Goal: Find specific page/section: Find specific page/section

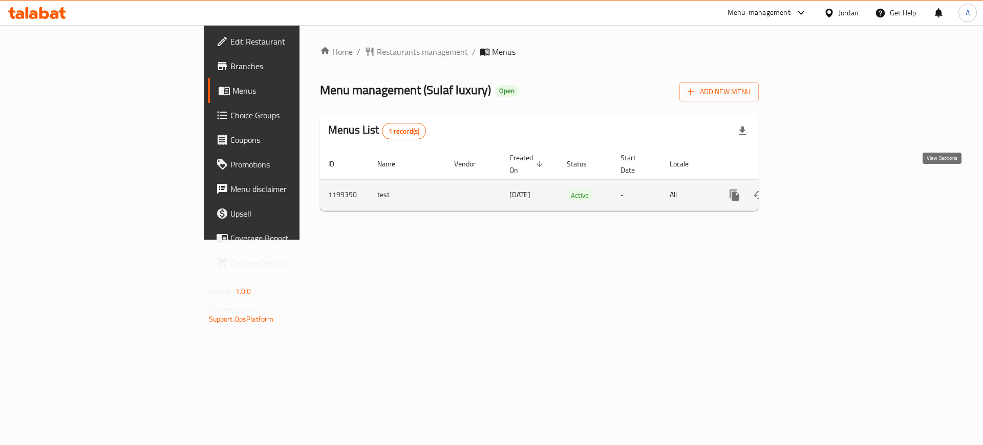
click at [814, 189] on icon "enhanced table" at bounding box center [808, 195] width 12 height 12
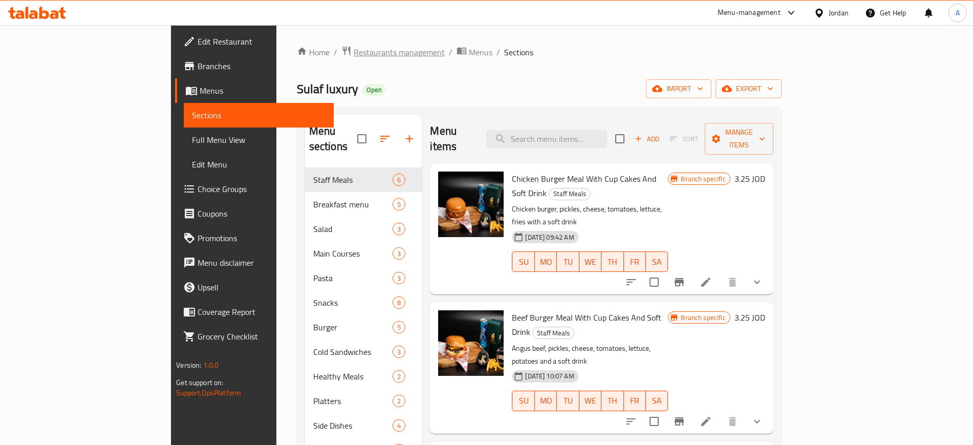
click at [354, 53] on span "Restaurants management" at bounding box center [399, 52] width 91 height 12
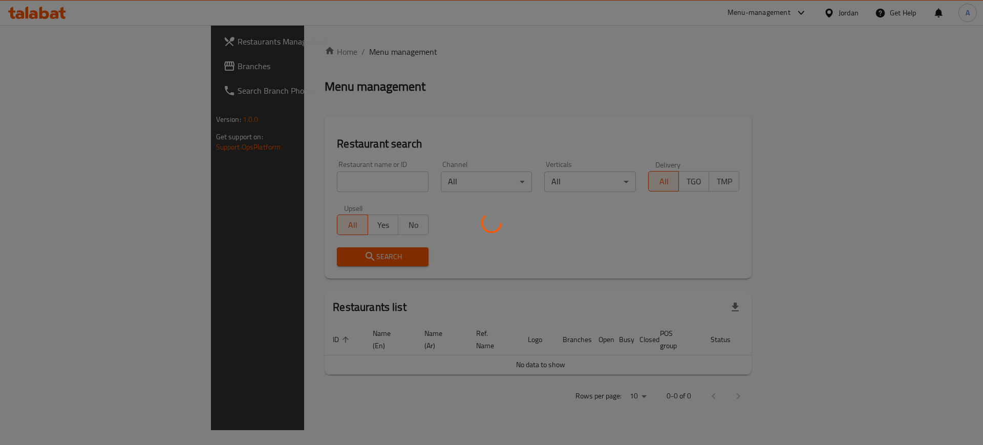
click at [271, 180] on div at bounding box center [491, 222] width 983 height 445
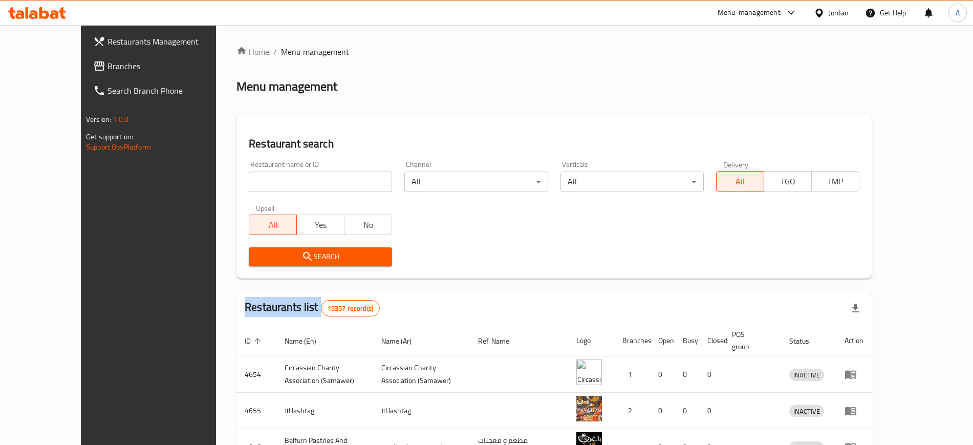
click at [271, 180] on div "Home / Menu management Menu management Restaurant search Restaurant name or ID …" at bounding box center [553, 384] width 635 height 676
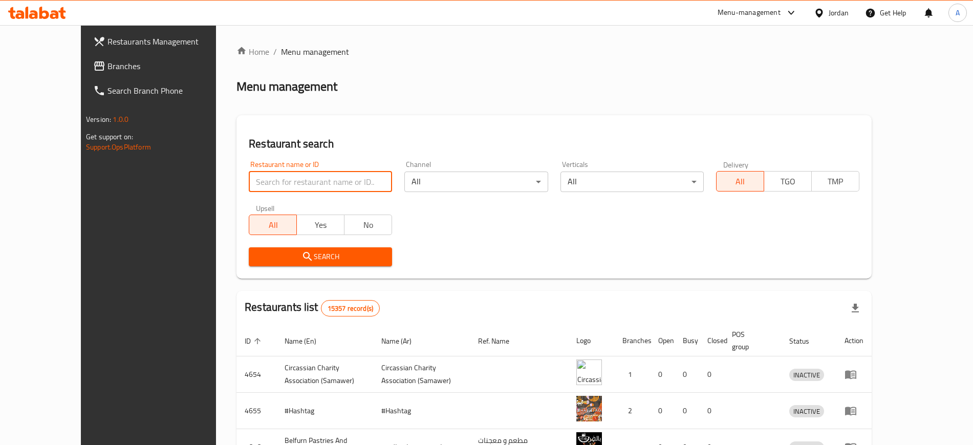
click at [271, 180] on input "search" at bounding box center [320, 181] width 143 height 20
type input "w"
type input "sulaf"
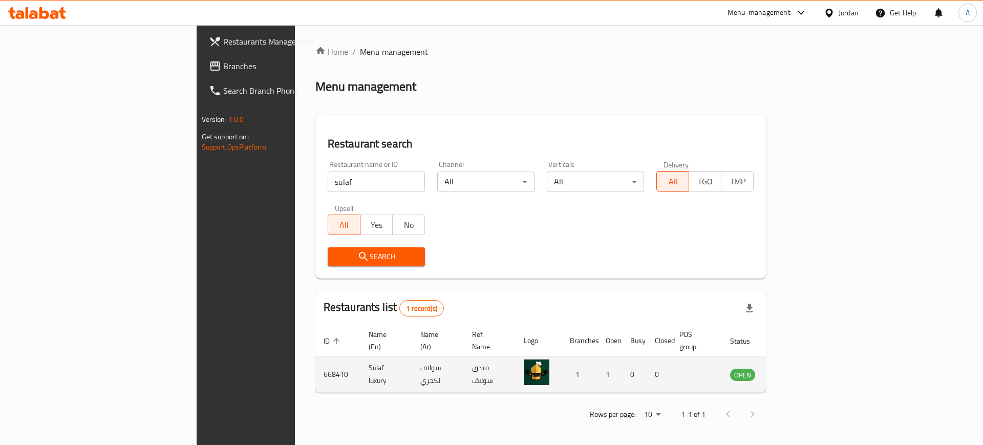
click at [315, 356] on td "668410" at bounding box center [337, 374] width 45 height 36
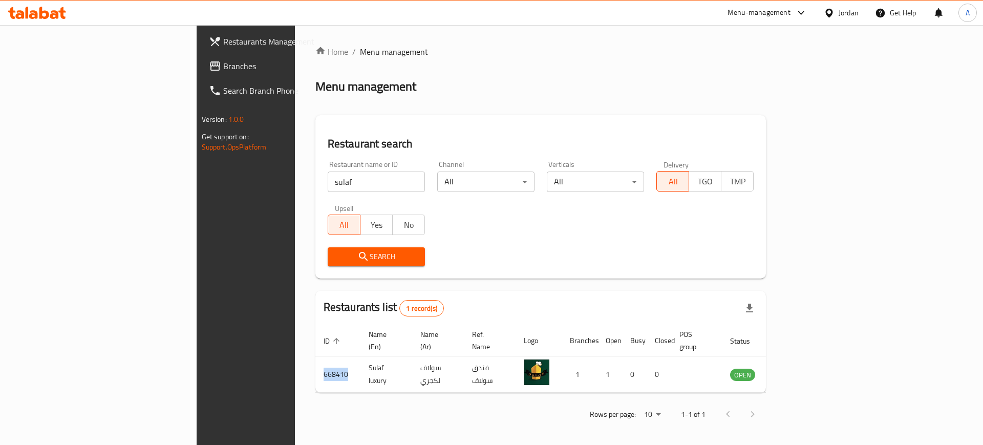
copy td "668410"
